Goal: Task Accomplishment & Management: Manage account settings

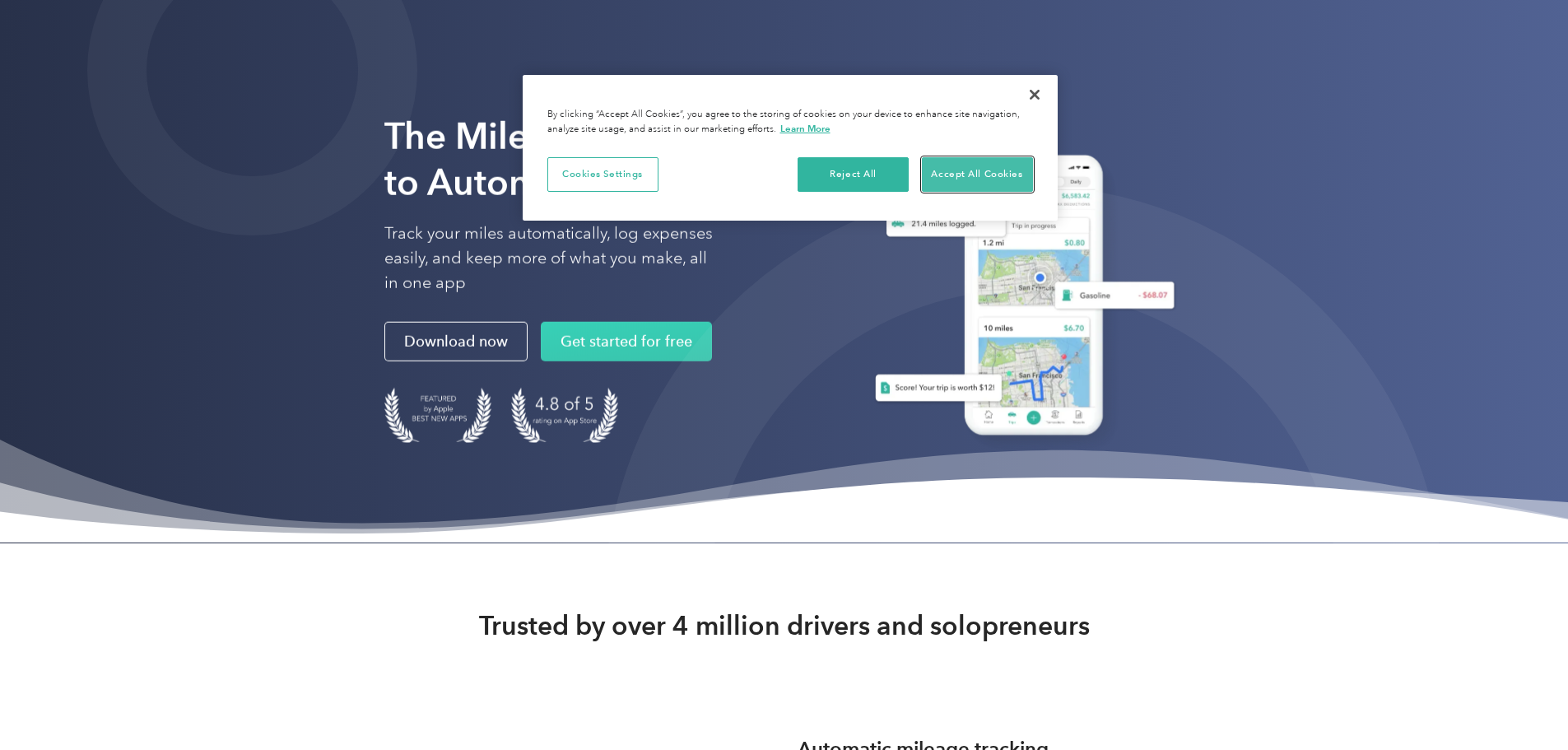
click at [967, 174] on button "Accept All Cookies" at bounding box center [977, 175] width 111 height 35
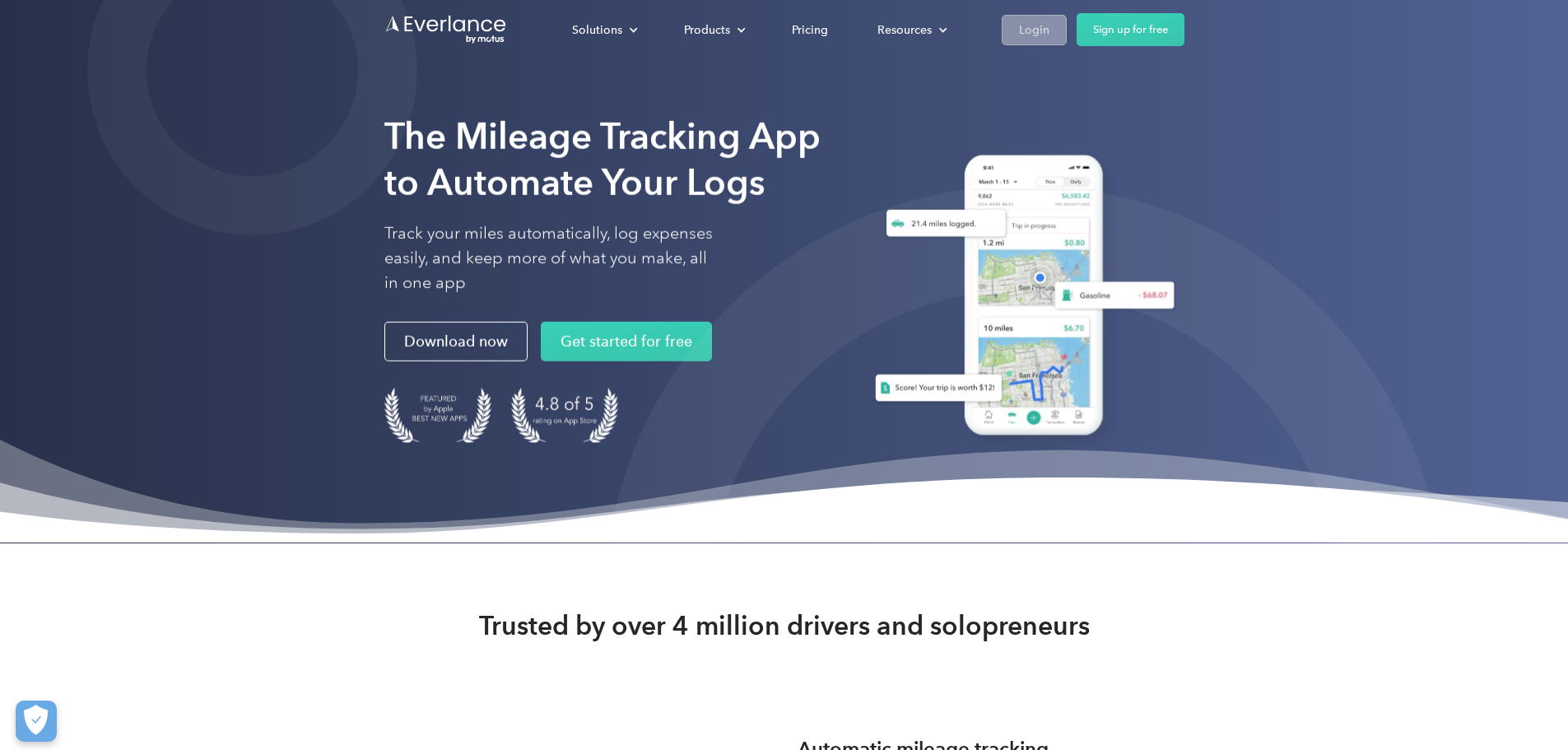
click at [1050, 24] on div "Login" at bounding box center [1034, 29] width 30 height 20
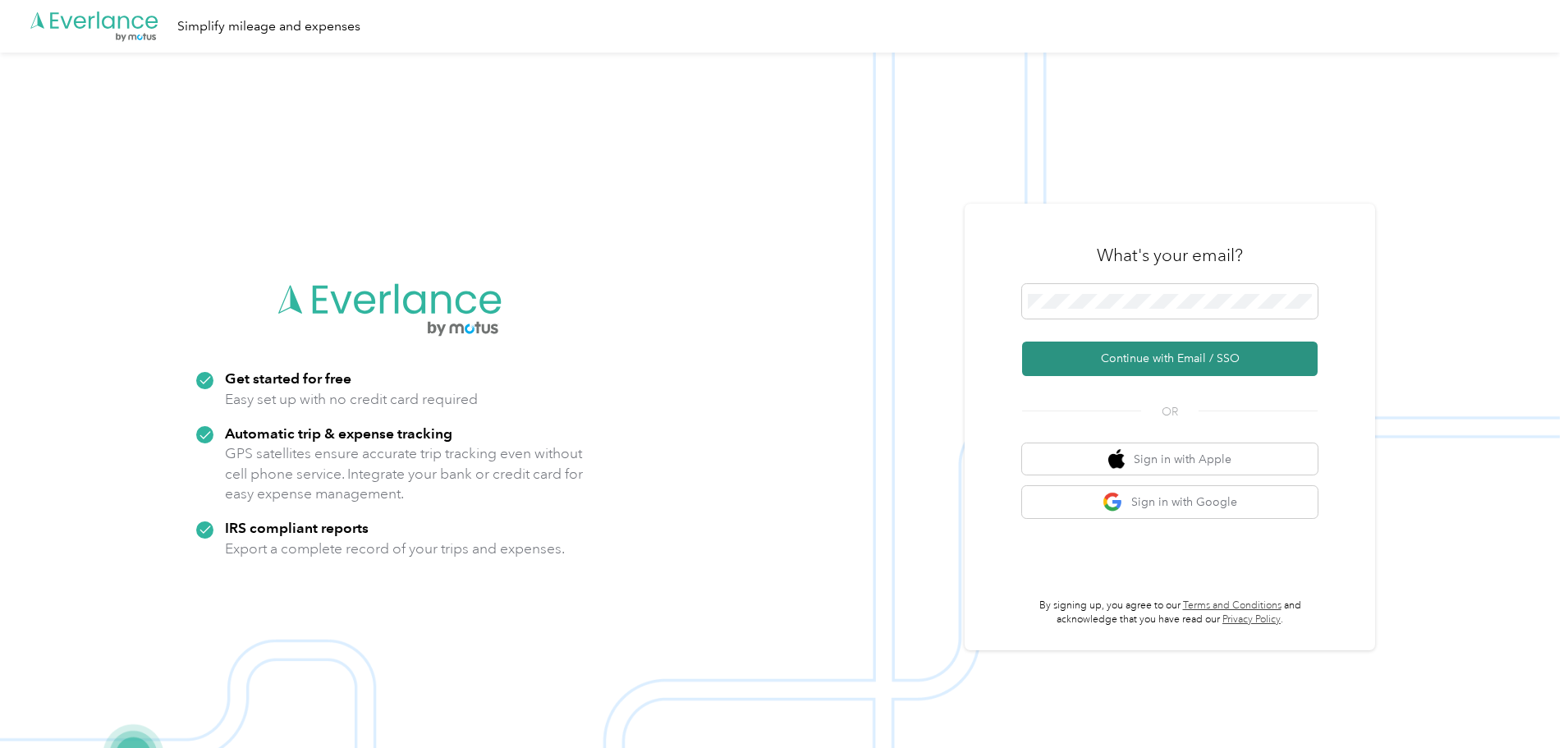
click at [1169, 357] on button "Continue with Email / SSO" at bounding box center [1170, 359] width 295 height 35
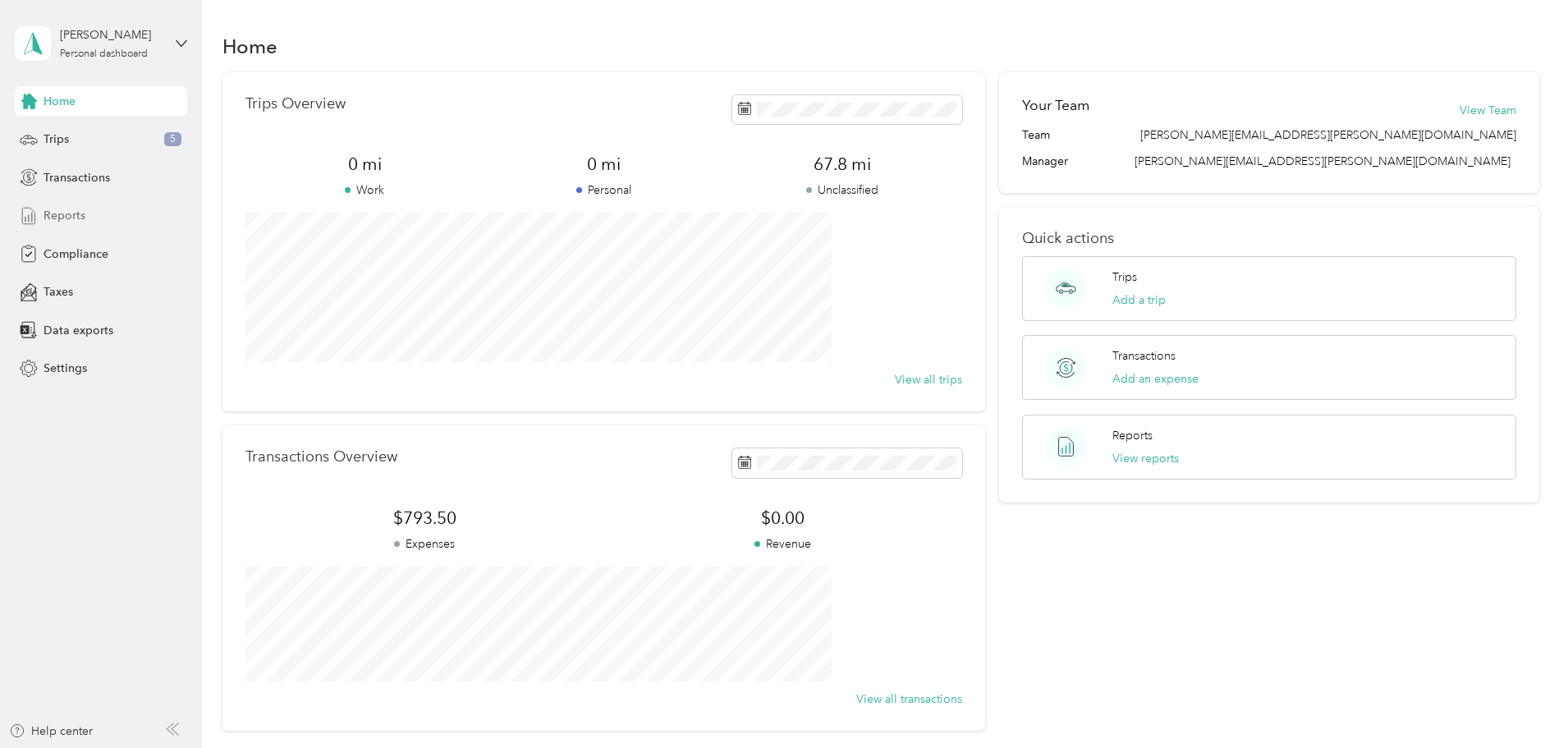
click at [80, 222] on span "Reports" at bounding box center [64, 215] width 42 height 17
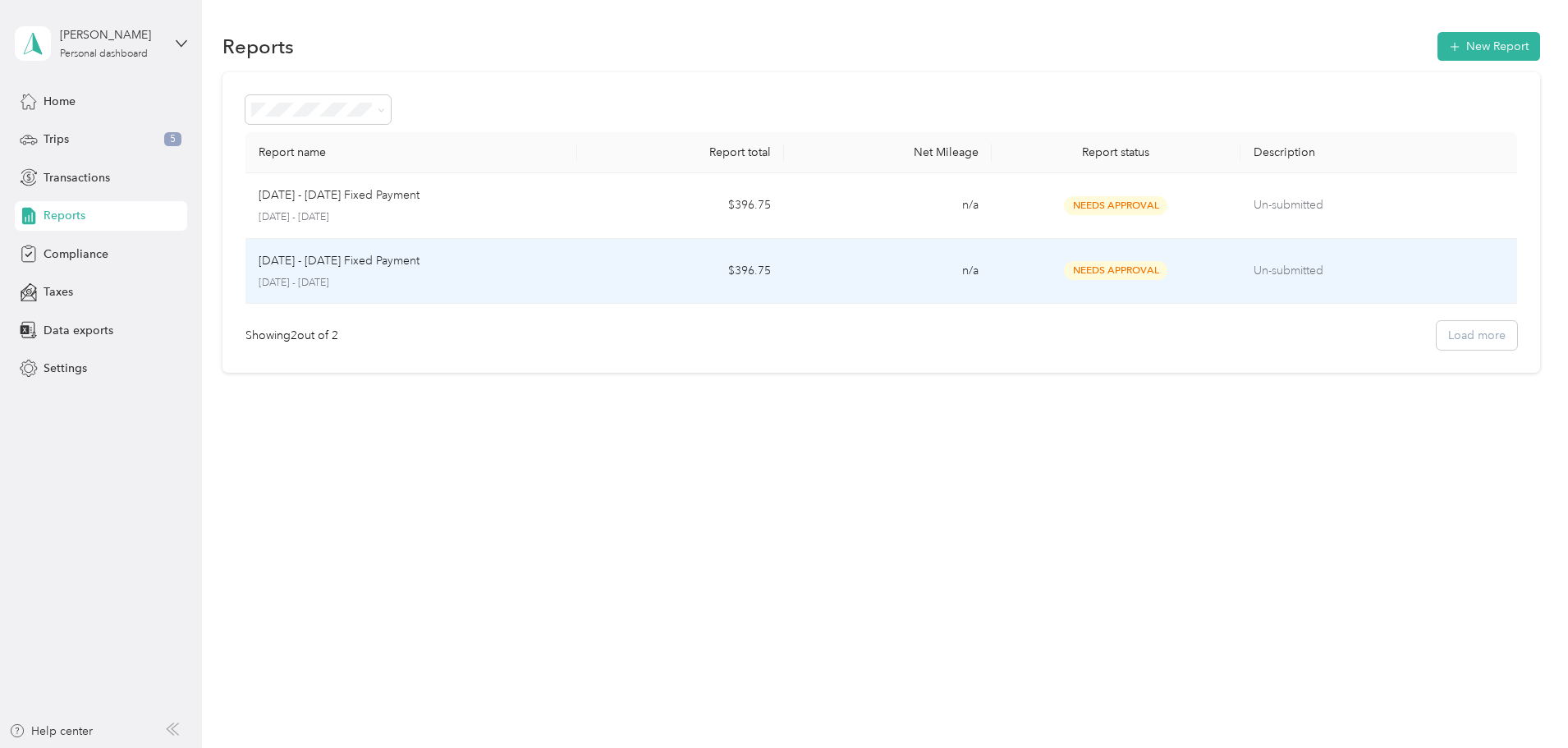
click at [425, 276] on p "[DATE] - [DATE]" at bounding box center [411, 283] width 305 height 15
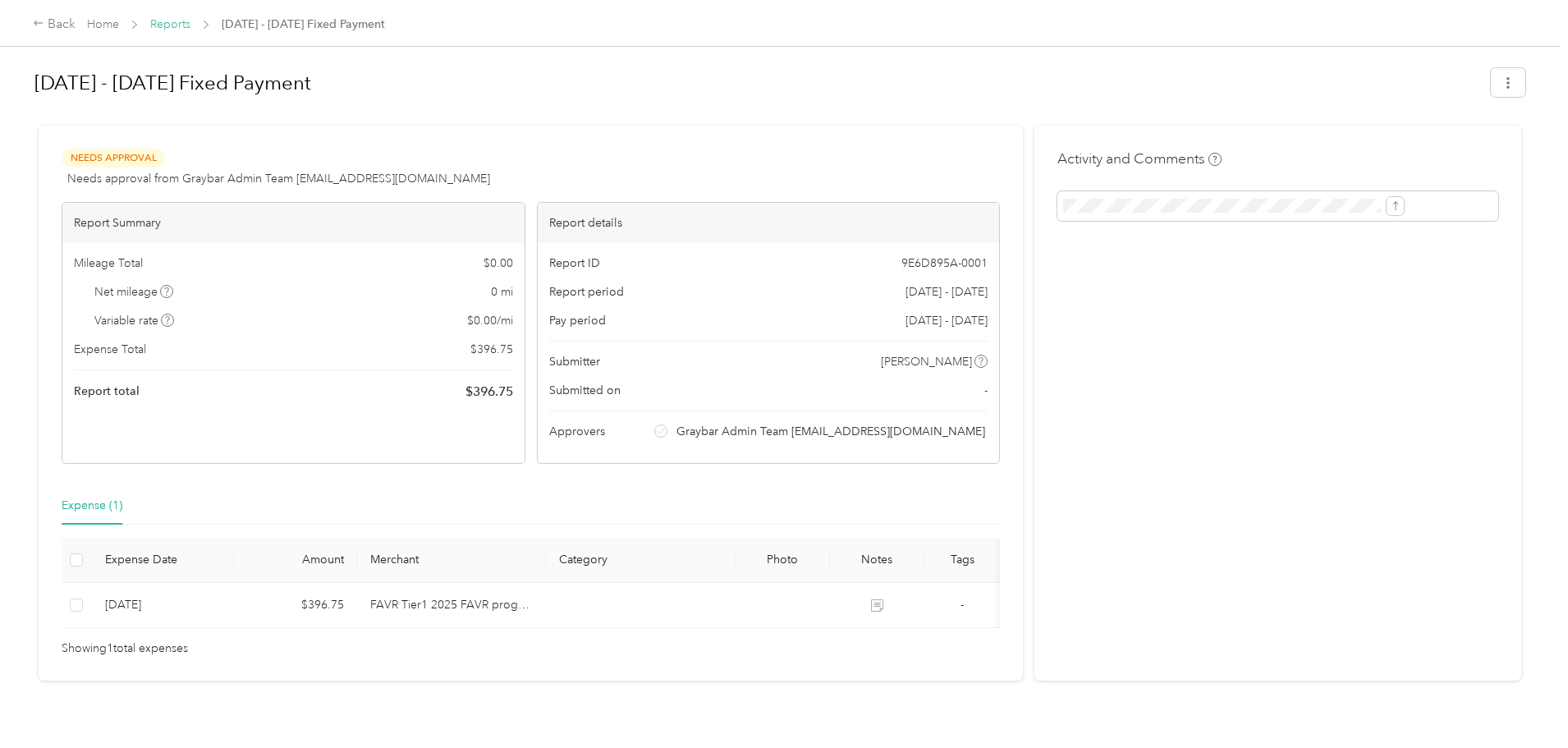
click at [191, 20] on link "Reports" at bounding box center [171, 24] width 40 height 14
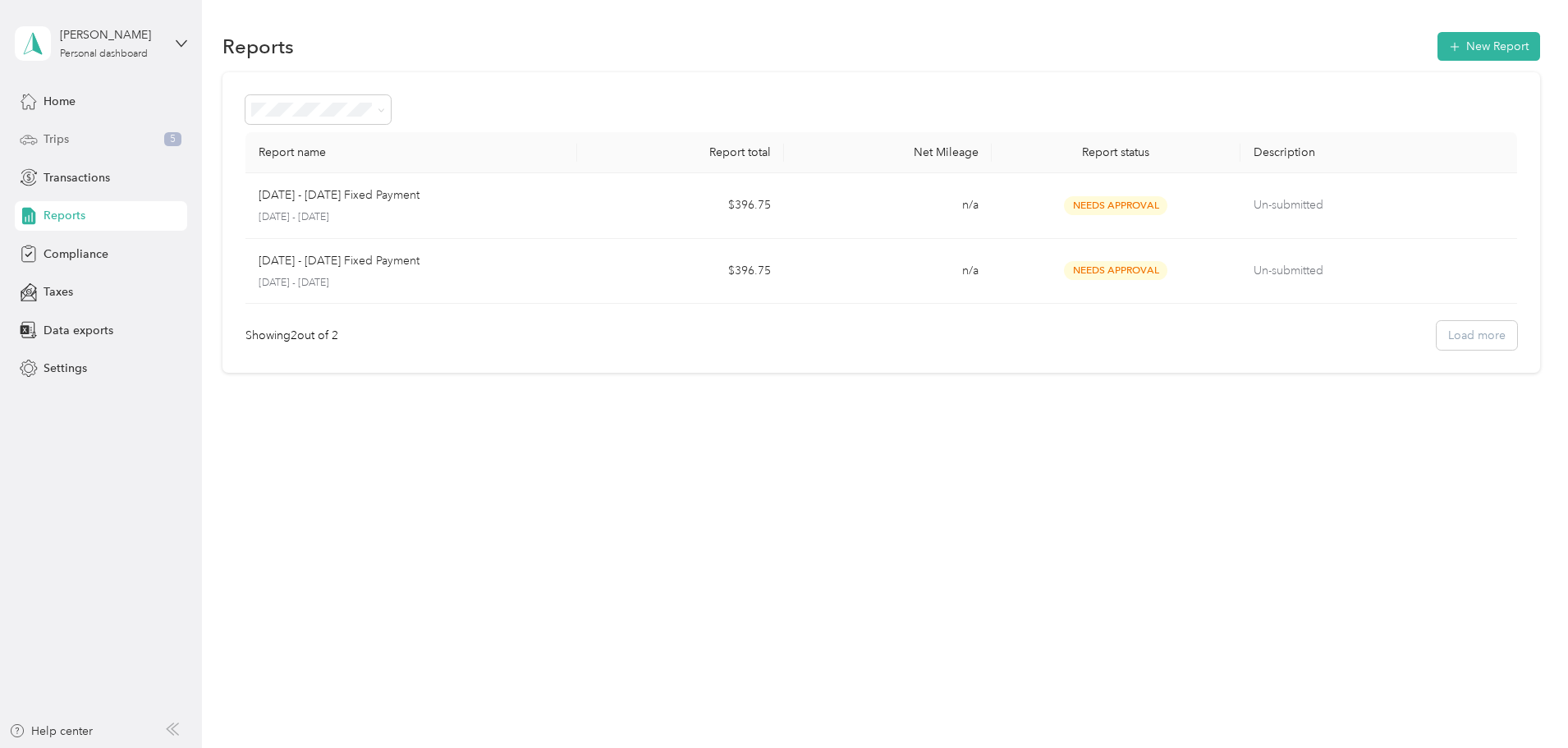
click at [66, 138] on span "Trips" at bounding box center [56, 138] width 26 height 17
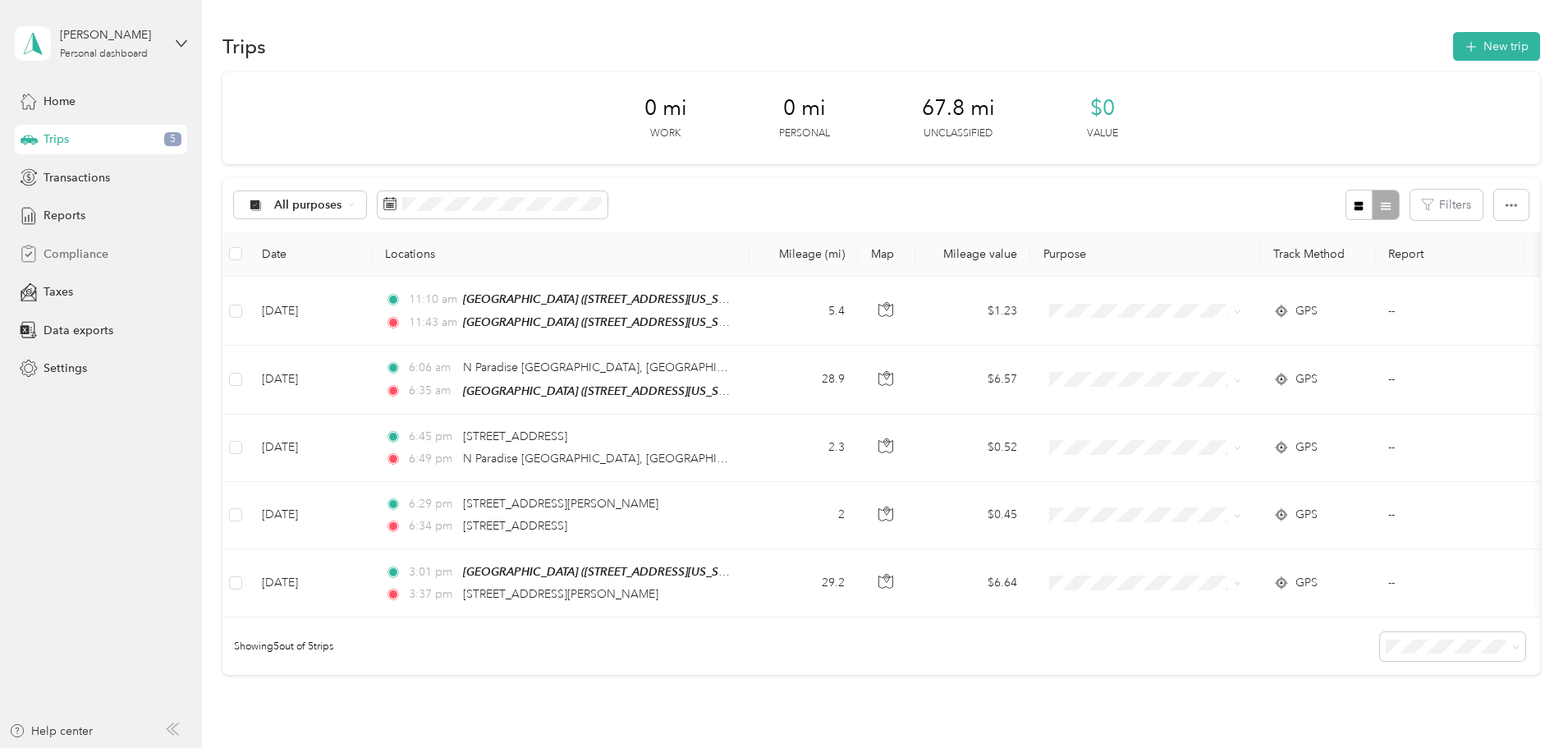
click at [67, 249] on span "Compliance" at bounding box center [75, 254] width 65 height 17
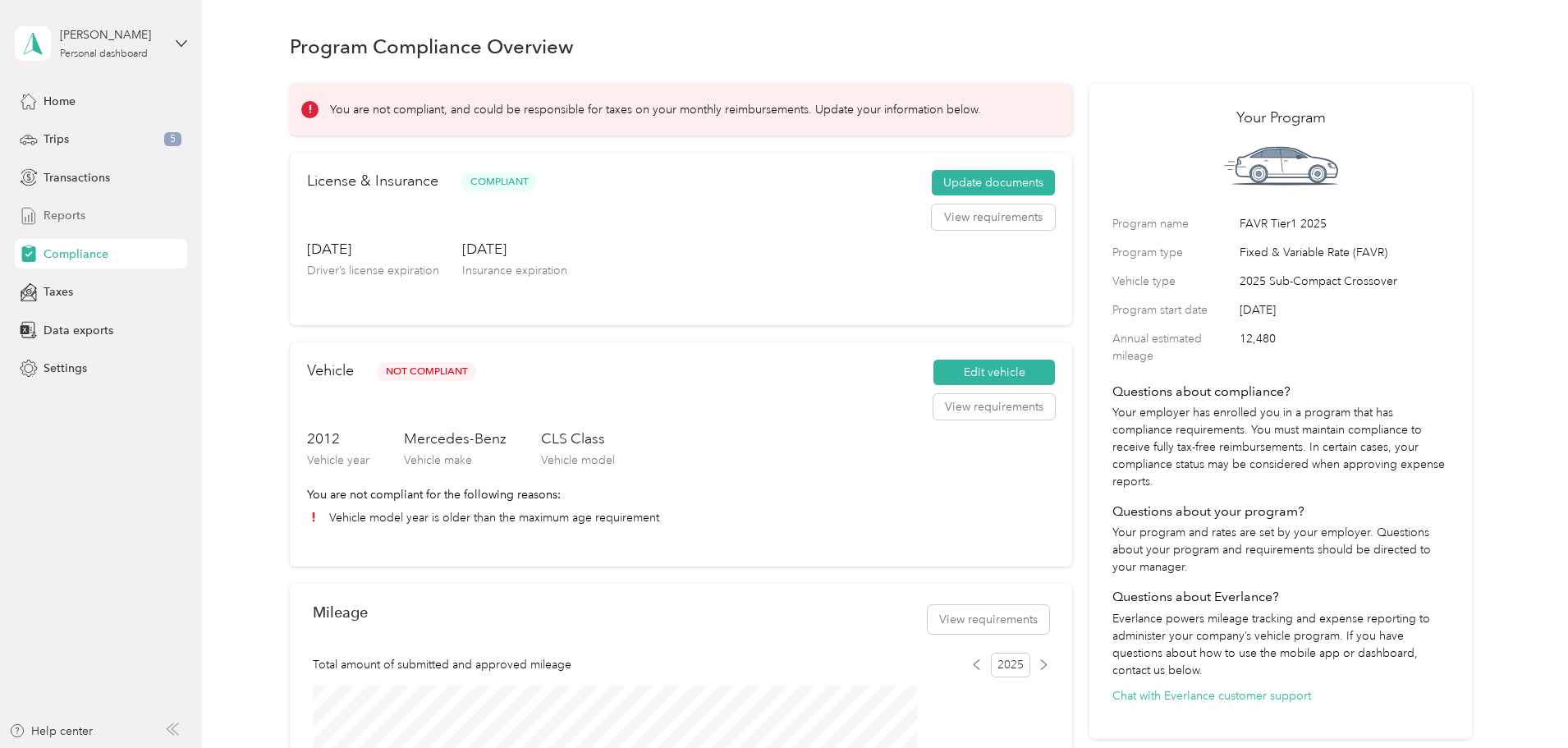
click at [59, 217] on span "Reports" at bounding box center [64, 215] width 42 height 17
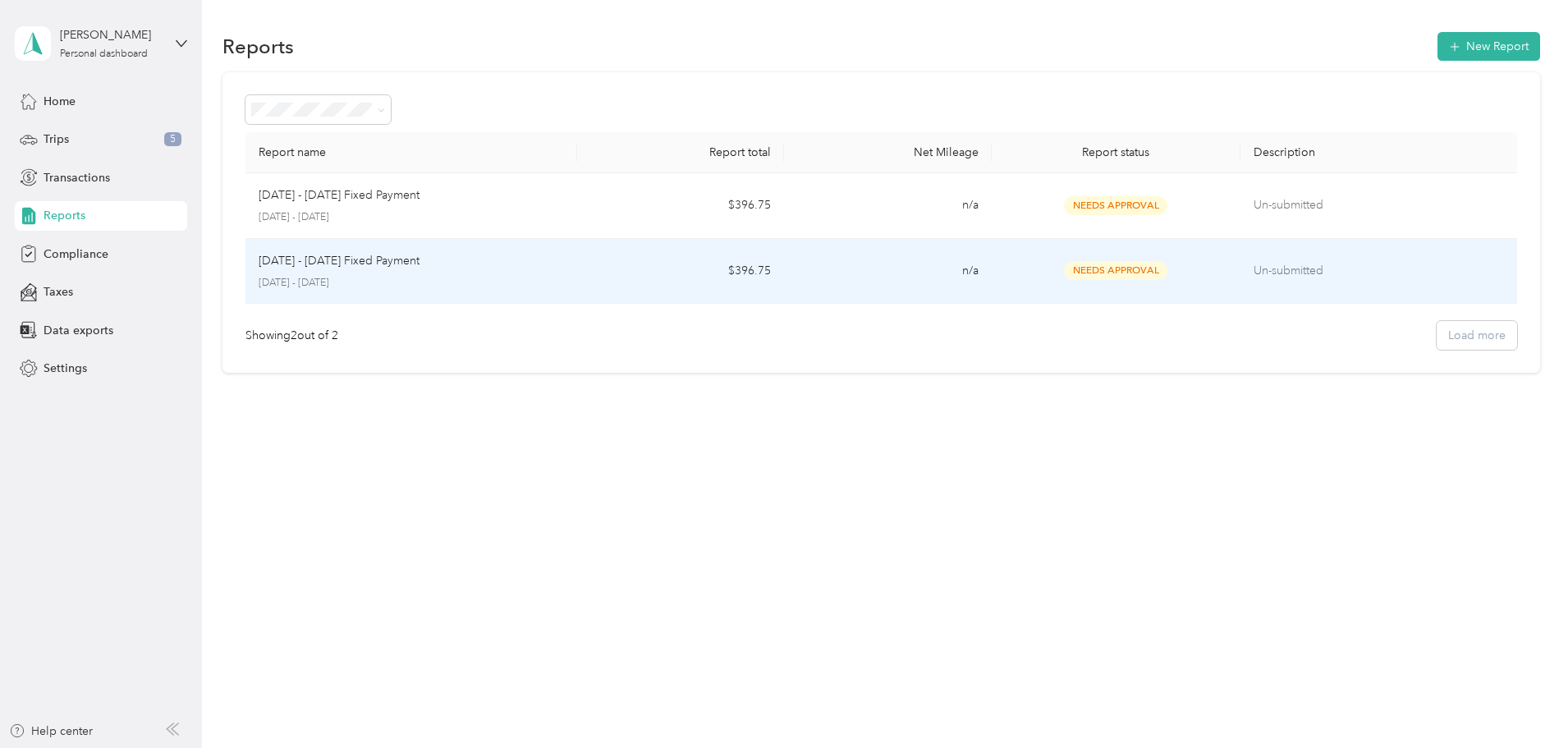
click at [435, 276] on p "[DATE] - [DATE]" at bounding box center [411, 283] width 305 height 15
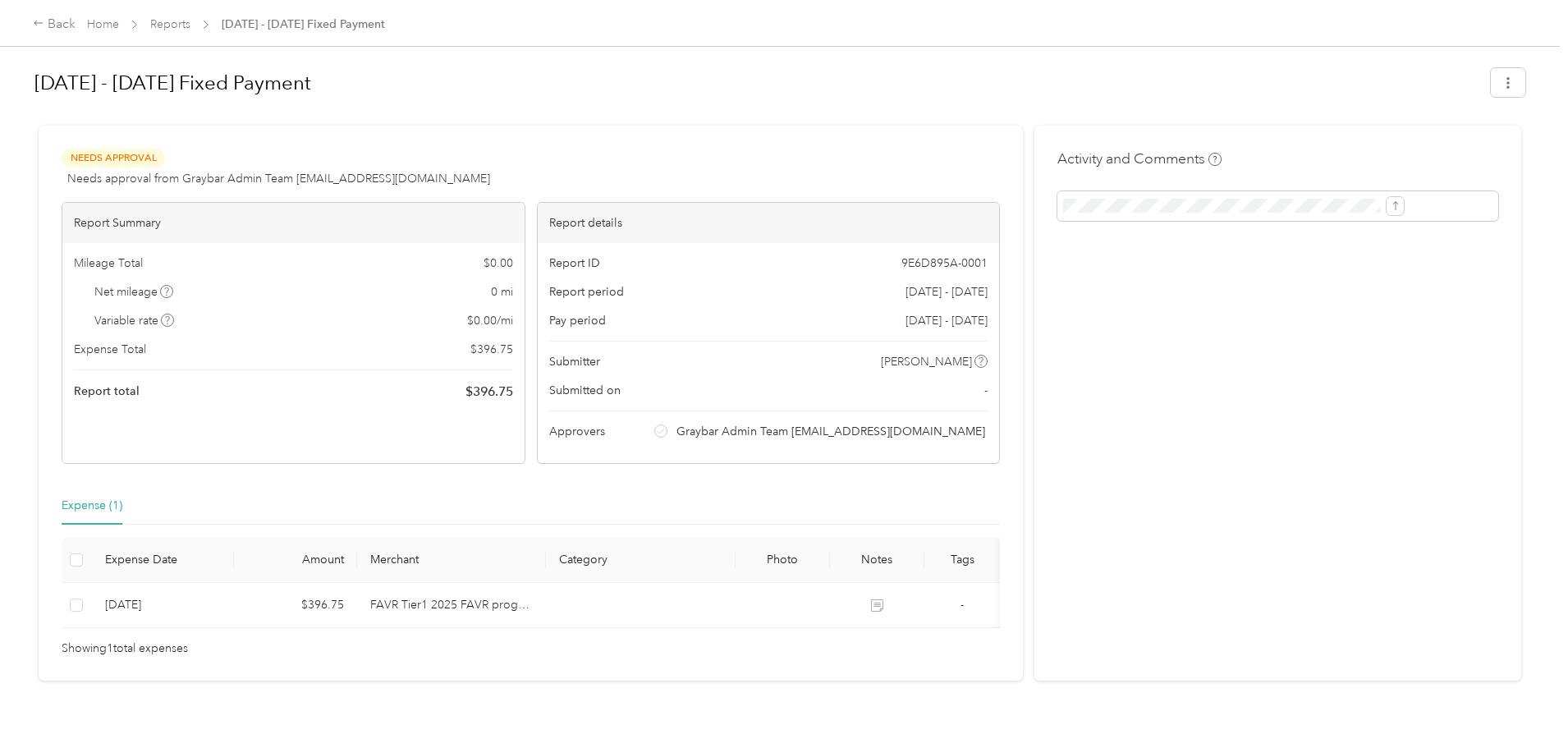
click at [631, 156] on div "Needs Approval Needs approval from Graybar Admin Team [EMAIL_ADDRESS][DOMAIN_NA…" at bounding box center [531, 168] width 939 height 39
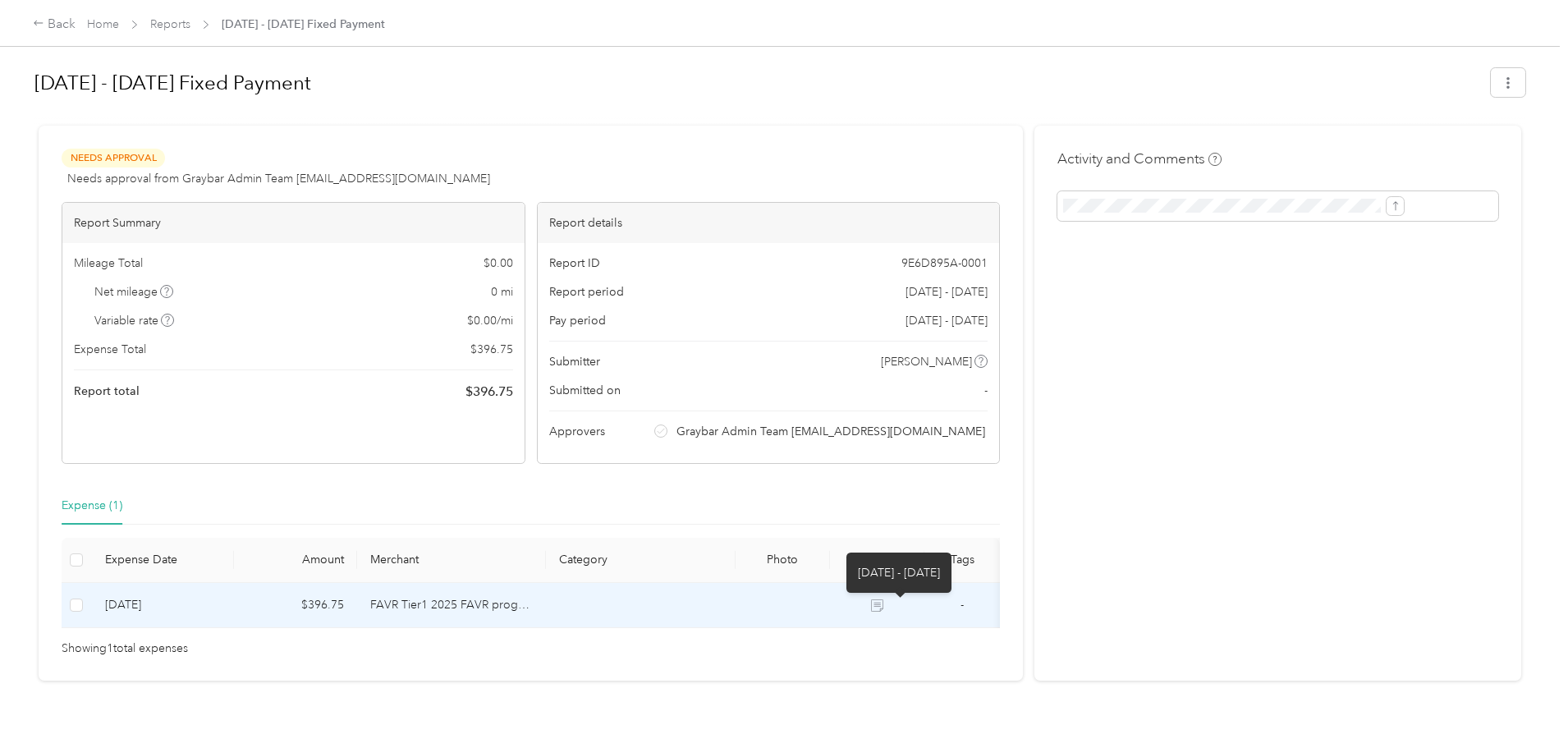
click at [884, 607] on icon at bounding box center [879, 607] width 9 height 8
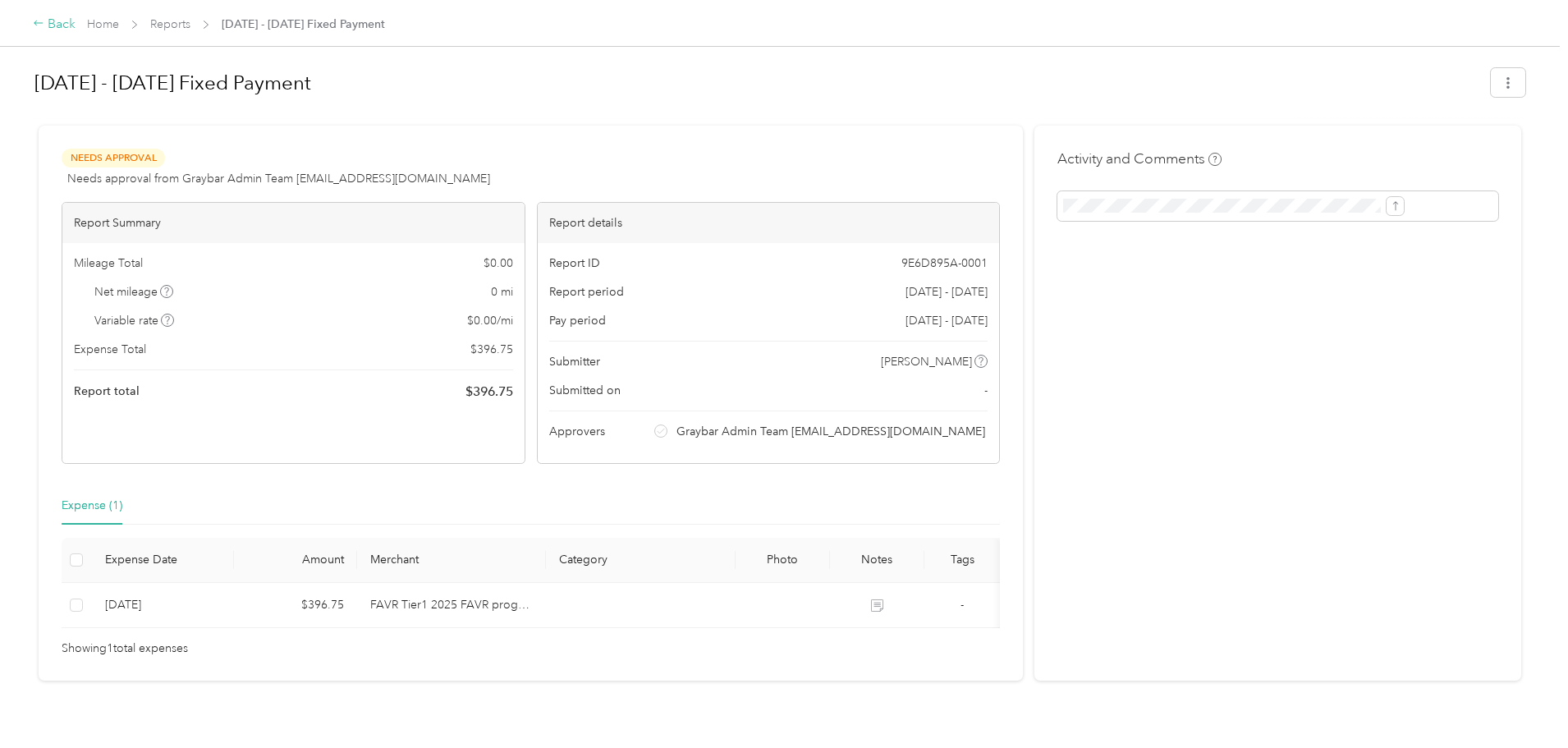
click at [75, 24] on div "Back" at bounding box center [54, 24] width 43 height 19
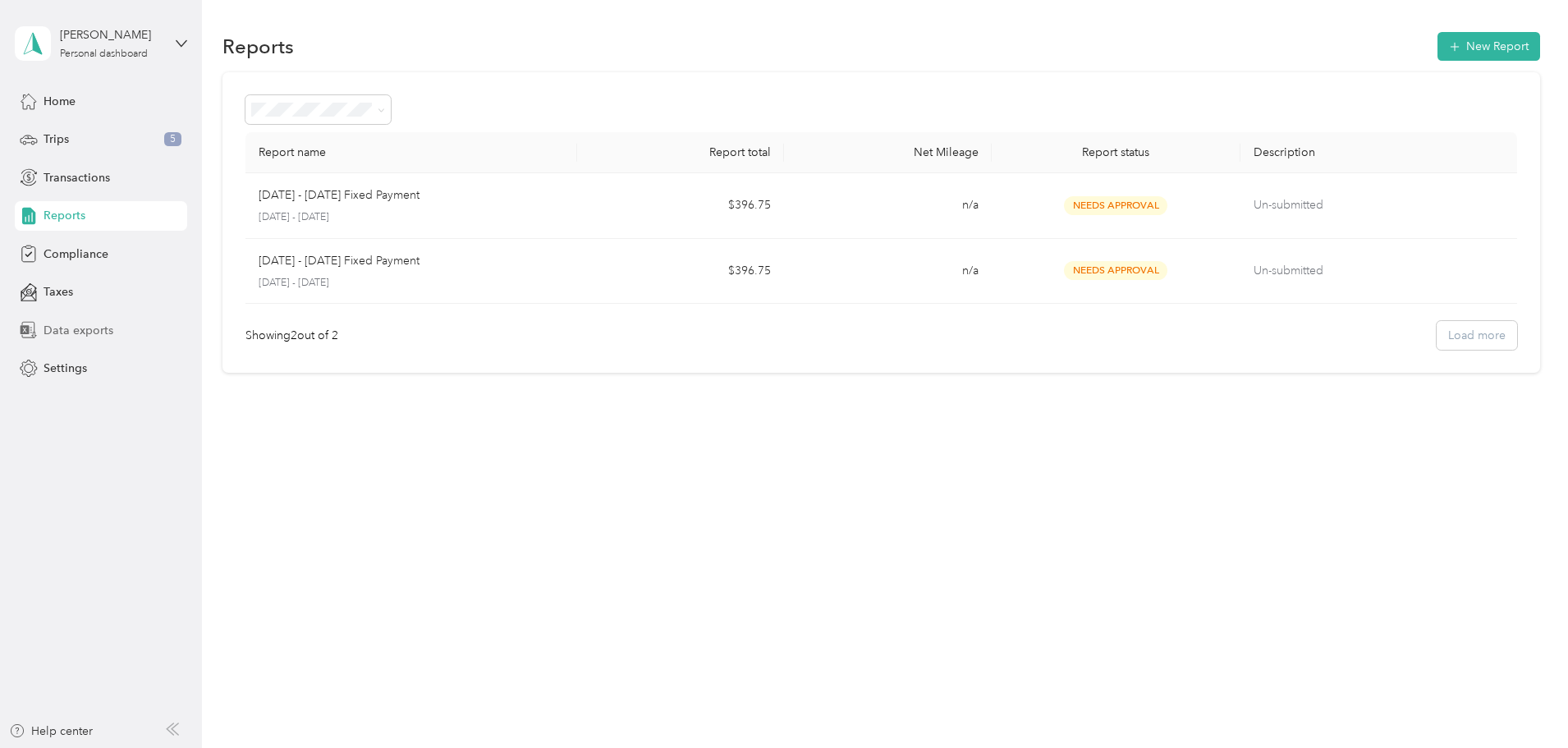
click at [84, 325] on span "Data exports" at bounding box center [78, 330] width 70 height 17
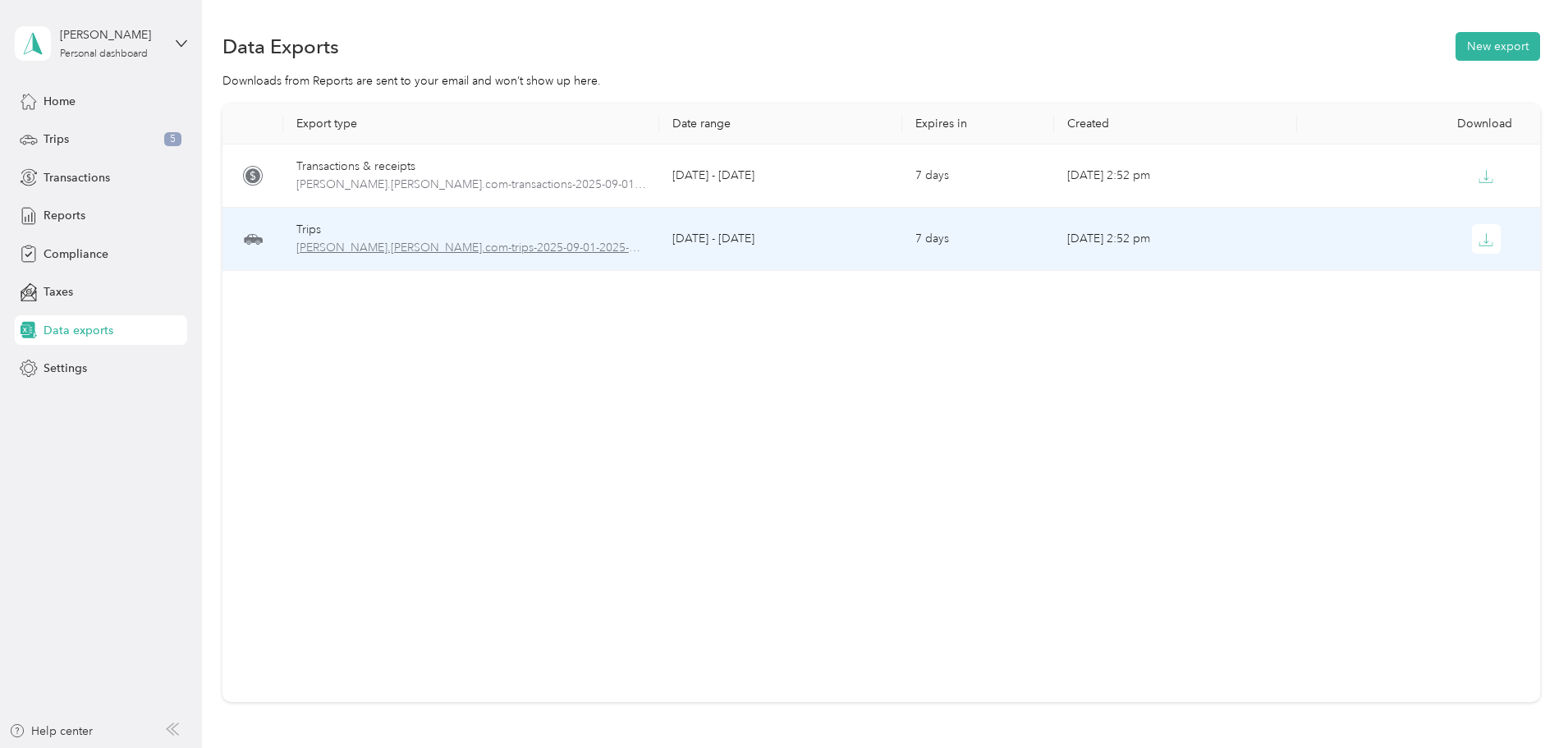
click at [553, 246] on span "[PERSON_NAME].[PERSON_NAME].com-trips-2025-09-01-2025-09-01.csv" at bounding box center [470, 248] width 349 height 18
click at [565, 253] on span "[PERSON_NAME].[PERSON_NAME].com-trips-2025-09-01-2025-09-01.csv" at bounding box center [470, 248] width 349 height 18
click at [569, 248] on span "[PERSON_NAME].[PERSON_NAME].com-trips-2025-09-01-2025-09-01.csv" at bounding box center [470, 248] width 349 height 18
